Goal: Task Accomplishment & Management: Complete application form

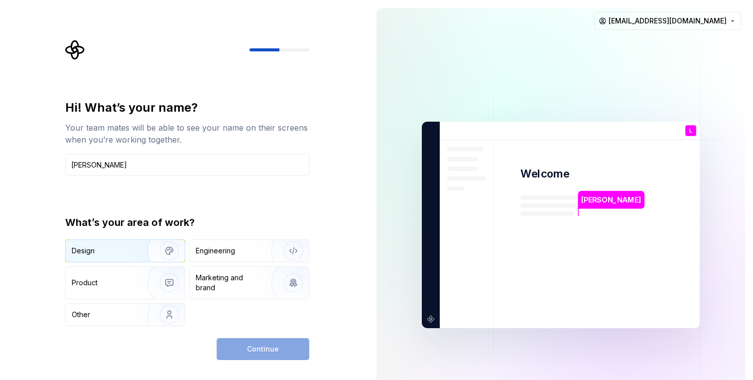
type input "Lau"
click at [120, 249] on div "Design" at bounding box center [103, 251] width 63 height 10
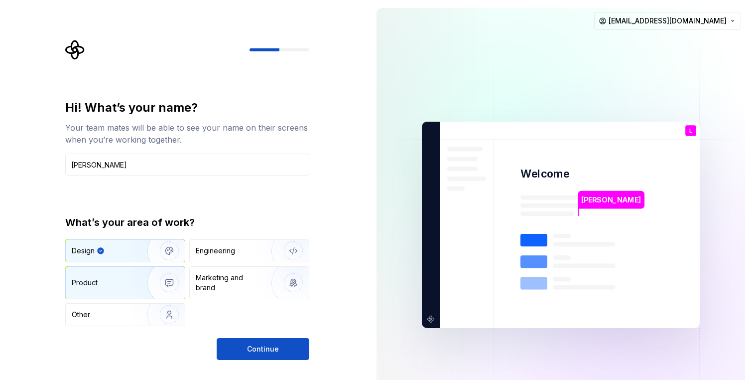
click at [141, 282] on img "button" at bounding box center [163, 282] width 64 height 67
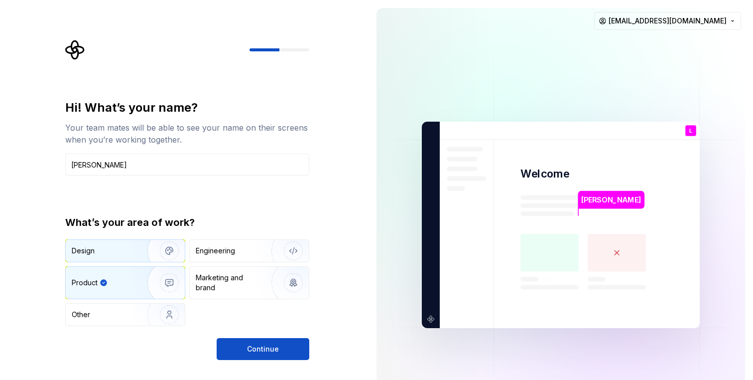
click at [132, 252] on img "button" at bounding box center [163, 250] width 64 height 67
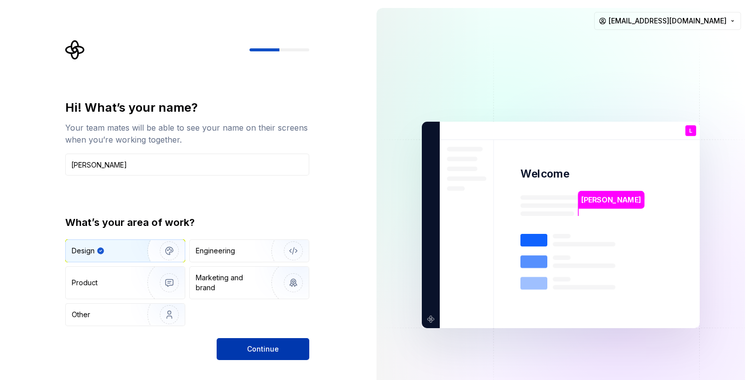
click at [245, 346] on button "Continue" at bounding box center [263, 349] width 93 height 22
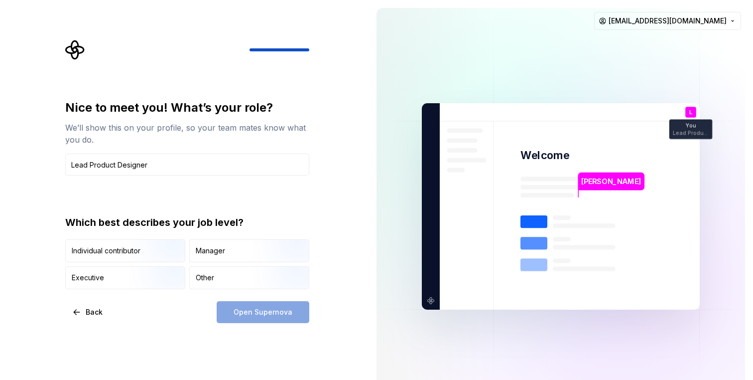
type input "Lead Product Designer"
click at [244, 312] on div "Open Supernova" at bounding box center [263, 312] width 93 height 22
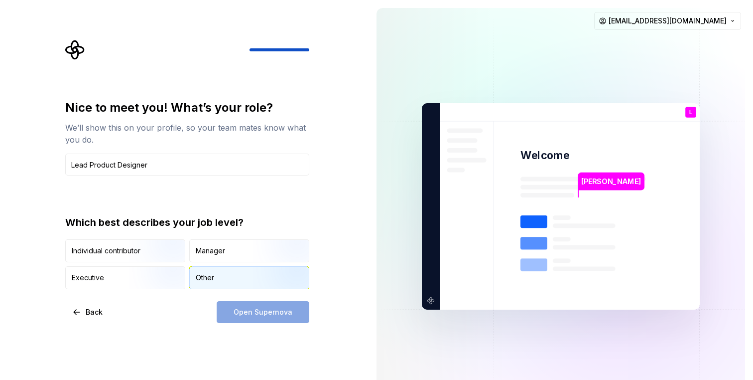
click at [227, 282] on div "Other" at bounding box center [249, 278] width 119 height 22
click at [236, 304] on button "Open Supernova" at bounding box center [263, 312] width 93 height 22
